Goal: Task Accomplishment & Management: Use online tool/utility

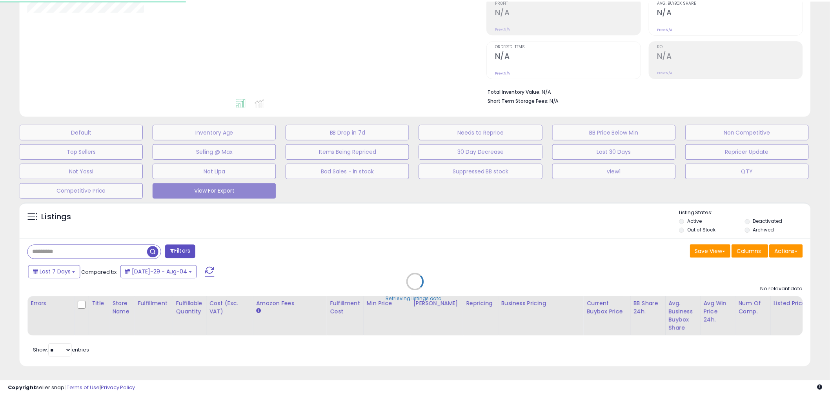
scroll to position [130, 0]
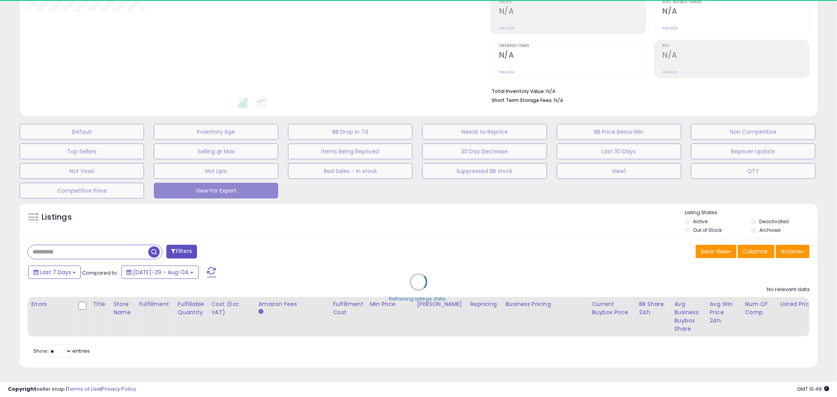
select select "**"
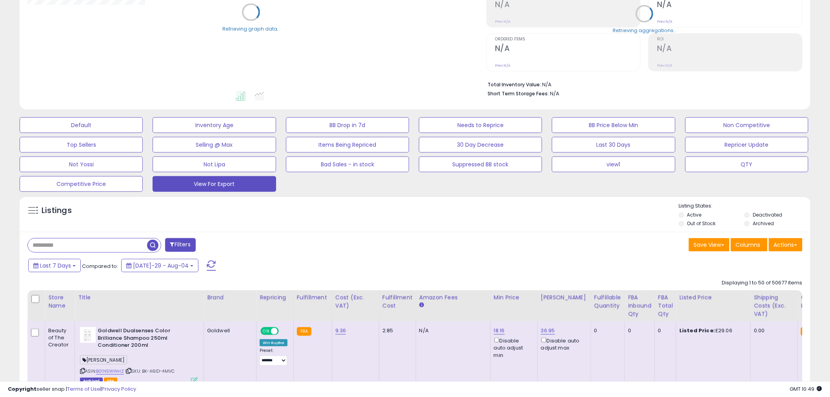
scroll to position [0, 0]
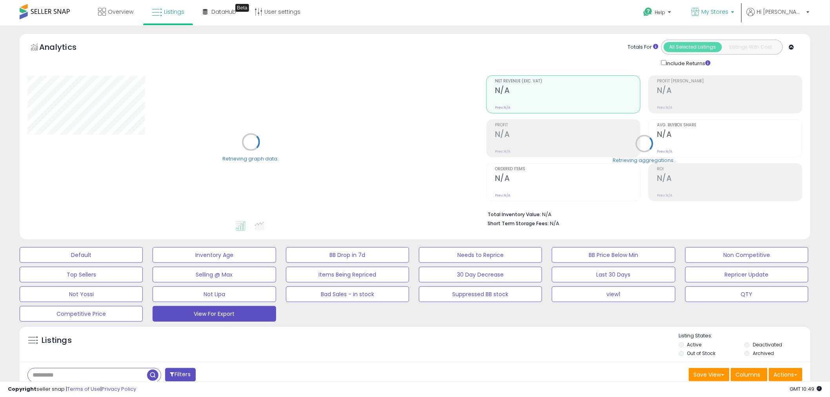
click at [735, 16] on p "My Stores" at bounding box center [713, 13] width 43 height 10
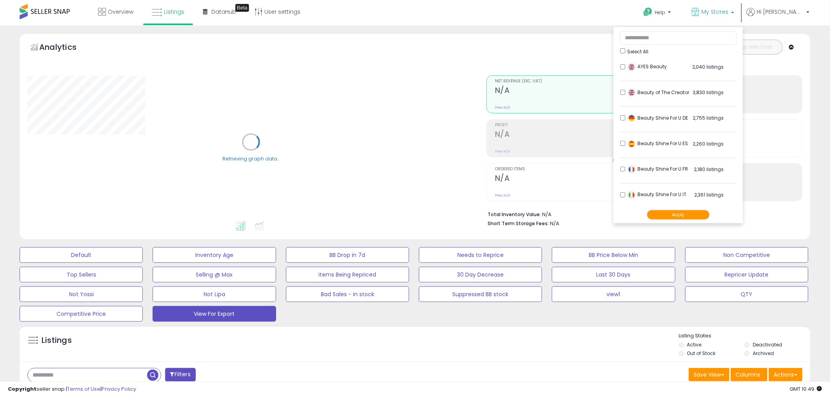
click at [698, 214] on button "Apply" at bounding box center [678, 215] width 63 height 10
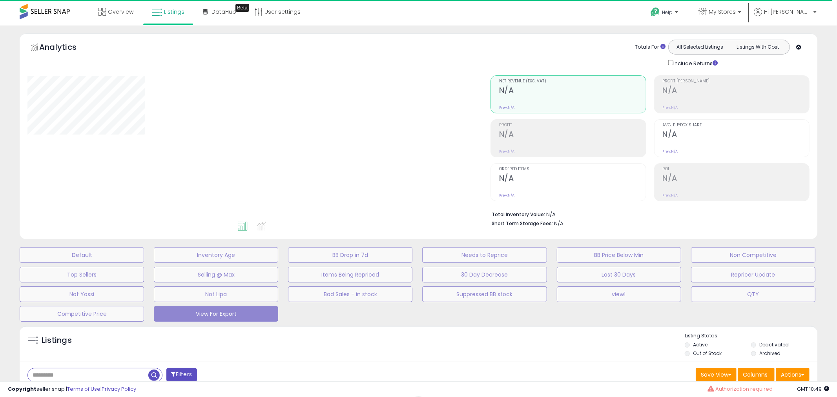
select select "**"
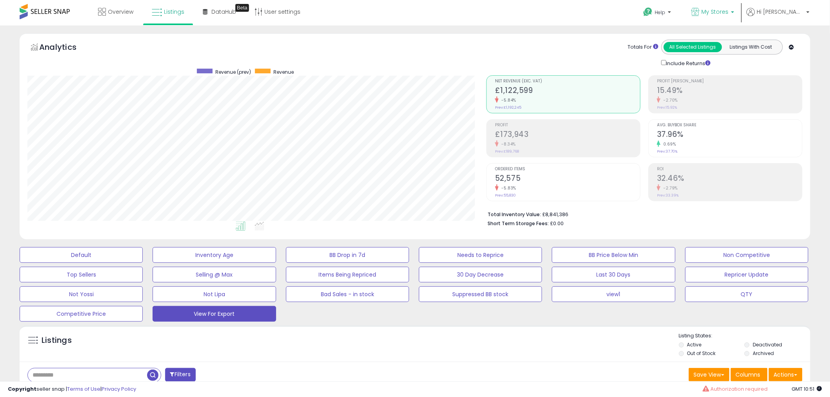
click at [741, 9] on link "My Stores" at bounding box center [713, 13] width 55 height 26
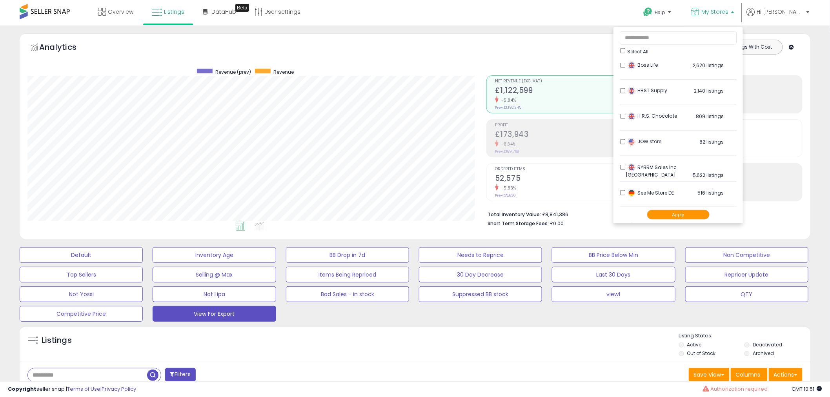
scroll to position [363, 0]
click at [695, 216] on button "Apply" at bounding box center [678, 215] width 63 height 10
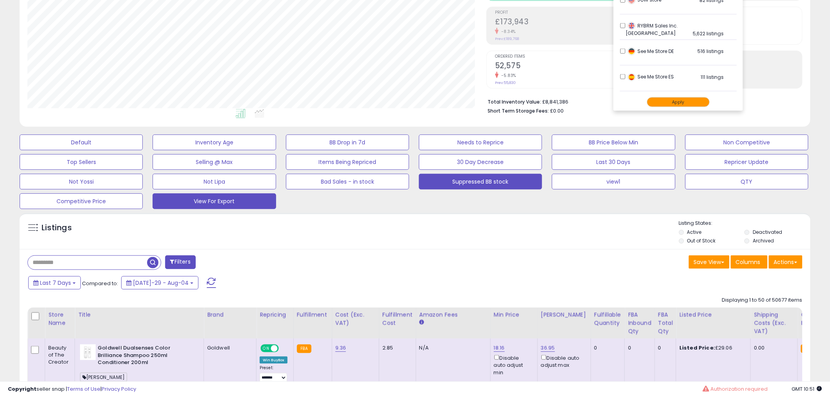
scroll to position [145, 0]
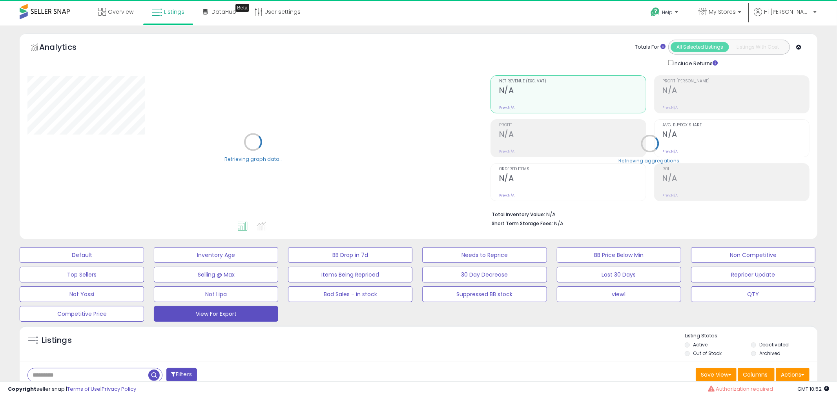
select select "**"
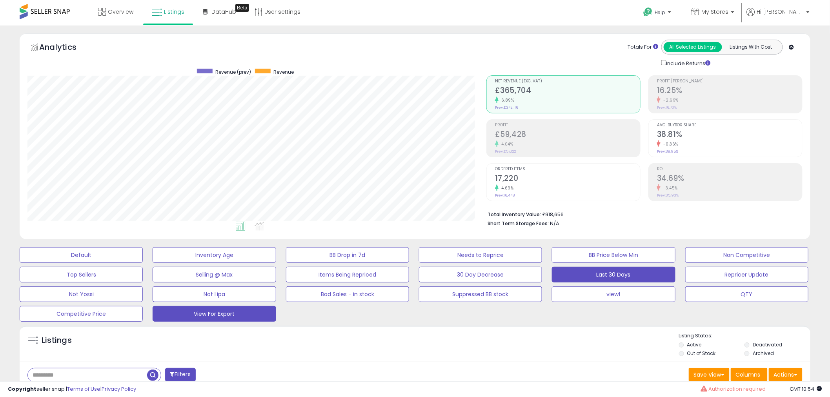
scroll to position [73, 0]
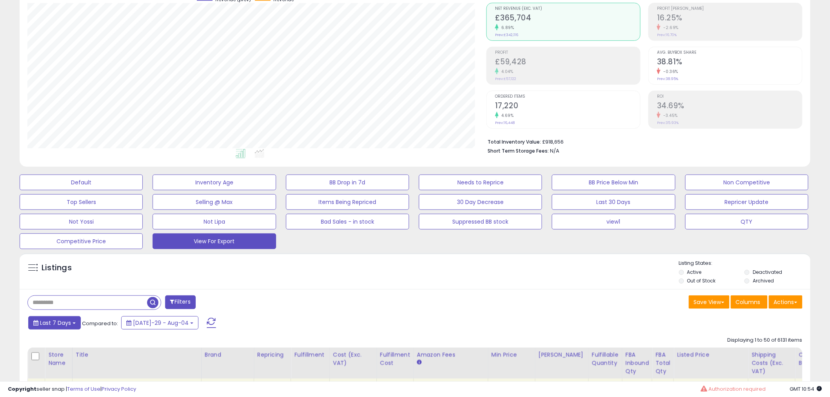
click at [76, 323] on button "Last 7 Days" at bounding box center [54, 322] width 53 height 13
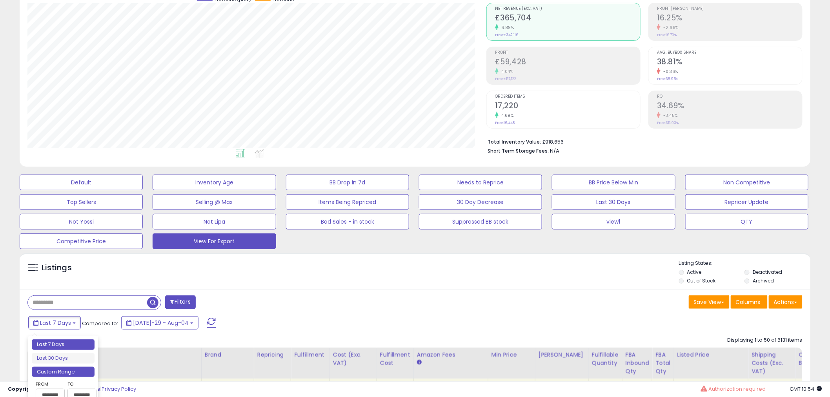
click at [75, 370] on li "Custom Range" at bounding box center [63, 372] width 63 height 11
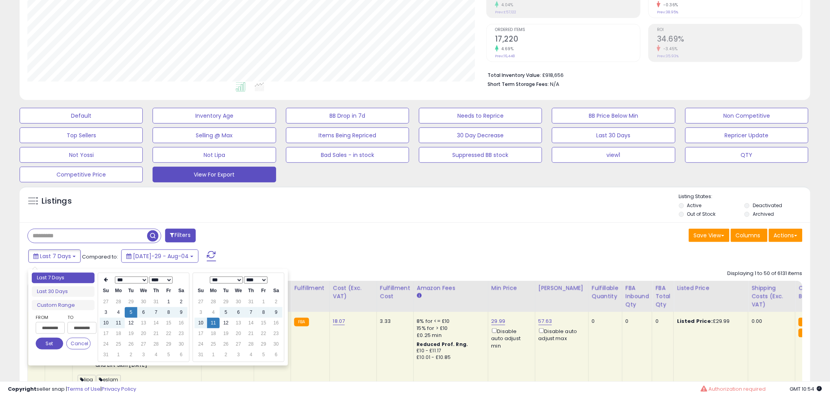
scroll to position [145, 0]
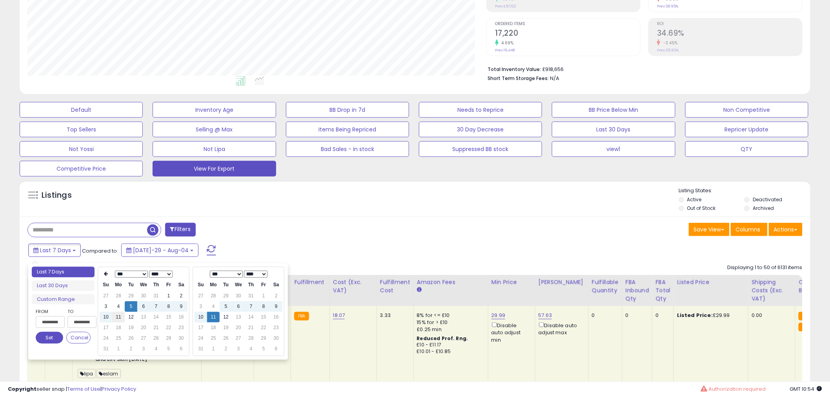
type input "**********"
click at [122, 319] on td "11" at bounding box center [118, 317] width 13 height 11
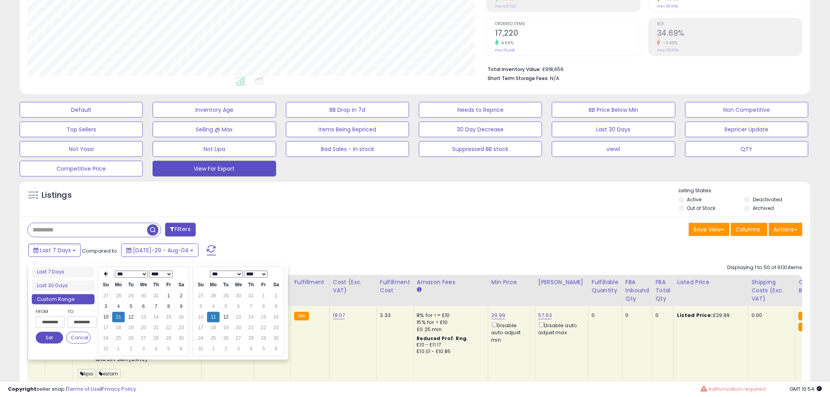
click at [53, 334] on button "Set" at bounding box center [49, 338] width 27 height 12
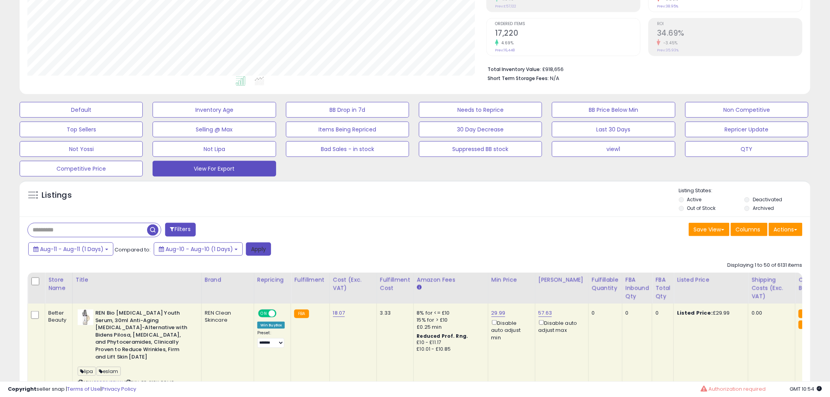
click at [260, 246] on button "Apply" at bounding box center [258, 249] width 25 height 13
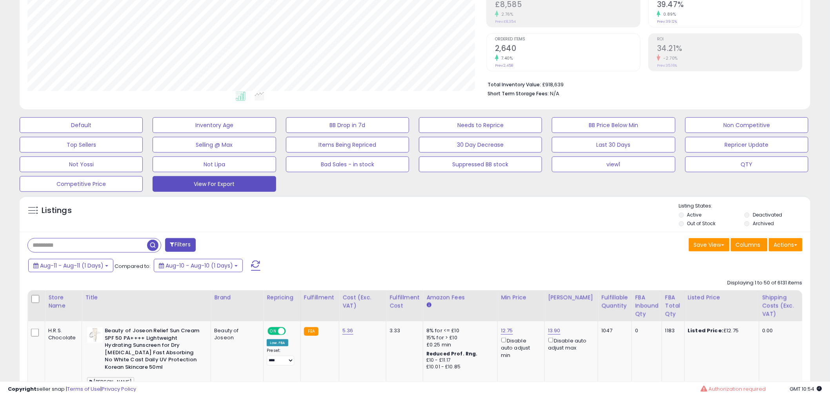
scroll to position [161, 459]
click at [788, 242] on button "Actions" at bounding box center [786, 244] width 34 height 13
click at [766, 296] on link "Export All Columns" at bounding box center [754, 295] width 86 height 12
